Goal: Task Accomplishment & Management: Use online tool/utility

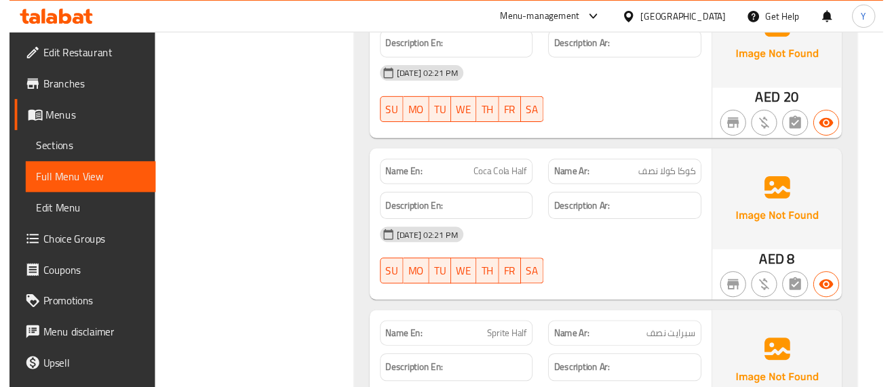
scroll to position [26196, 0]
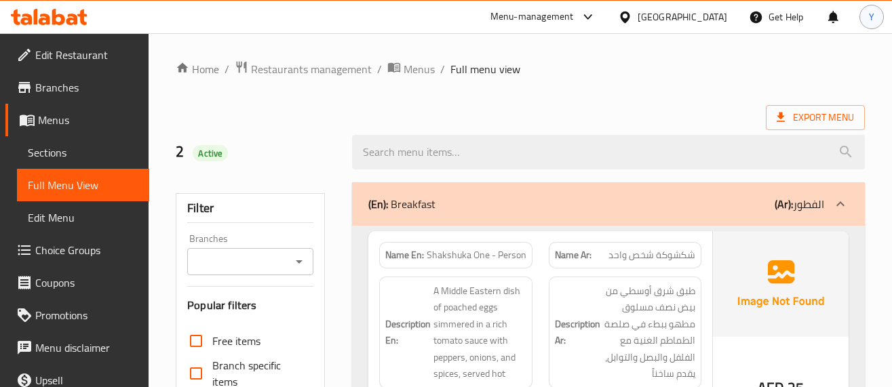
scroll to position [73, 0]
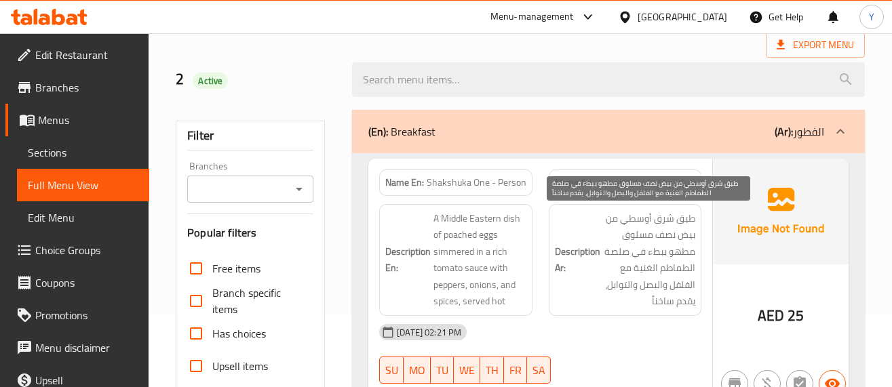
click at [618, 274] on span "طبق شرق أوسطي من بيض نصف مسلوق مطهو ببطء في صلصة الطماطم الغنية مع الفلفل والبص…" at bounding box center [649, 260] width 92 height 100
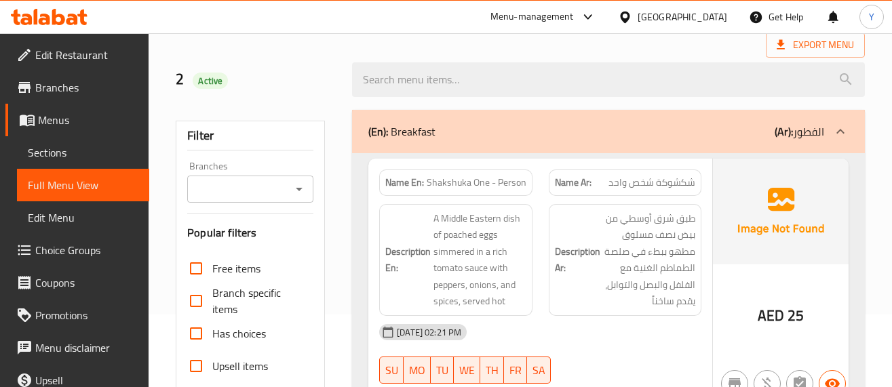
click at [701, 172] on div "Name Ar: شكشوكة شخص واحد" at bounding box center [624, 182] width 169 height 43
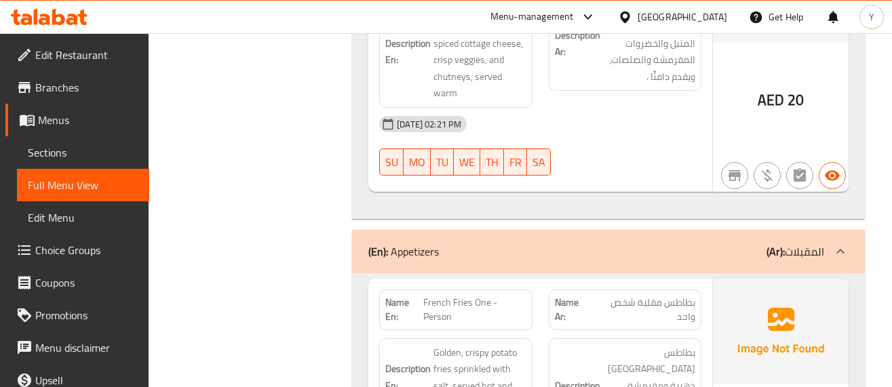
scroll to position [5063, 0]
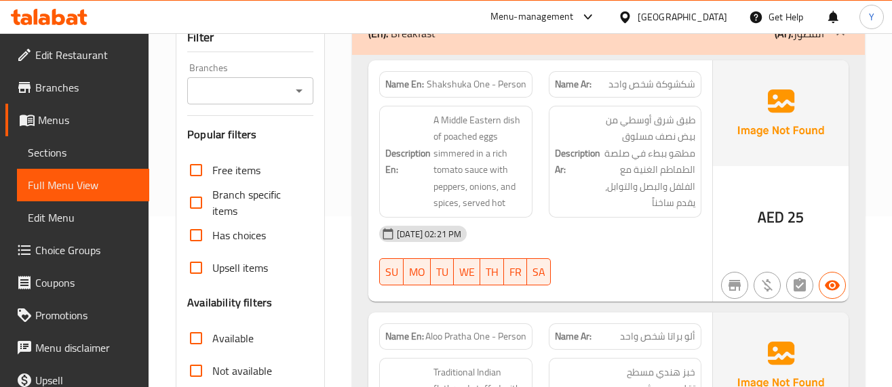
scroll to position [119, 0]
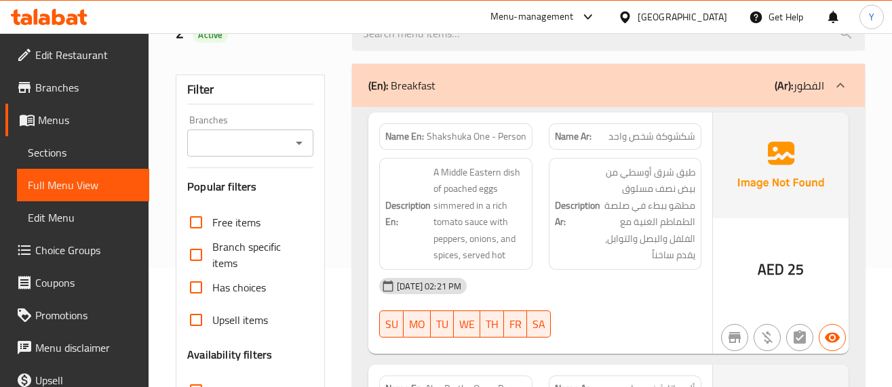
click at [700, 130] on div "Name Ar: شكشوكة شخص واحد" at bounding box center [624, 136] width 169 height 43
click at [700, 125] on div "Name Ar: شكشوكة شخص واحد" at bounding box center [624, 136] width 169 height 43
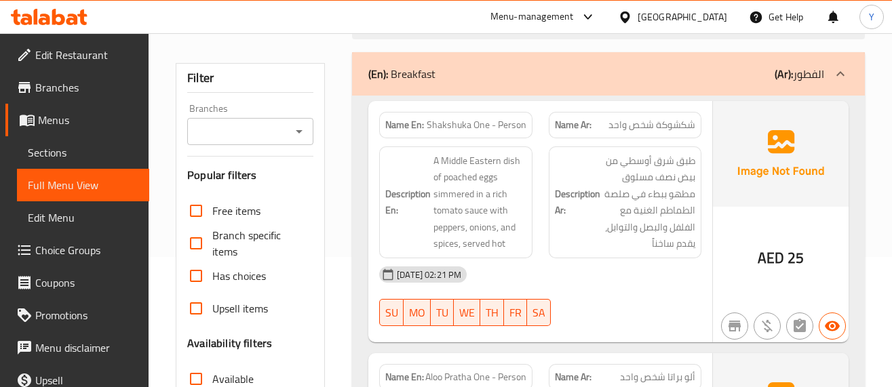
scroll to position [132, 0]
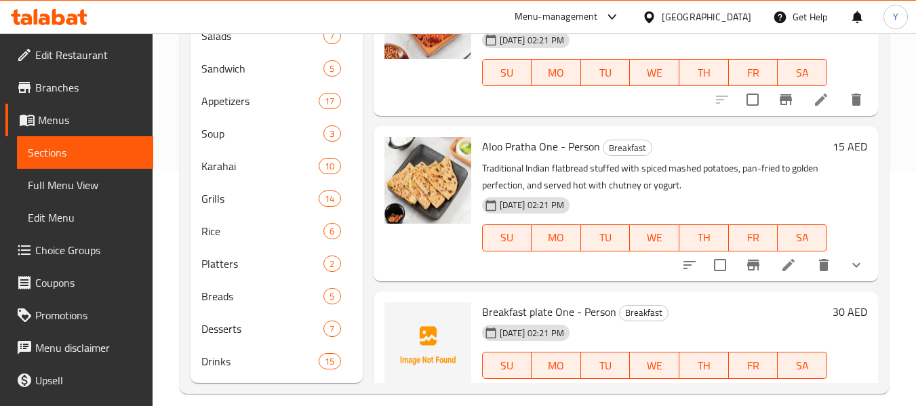
scroll to position [250, 0]
